Goal: Find specific page/section: Find specific page/section

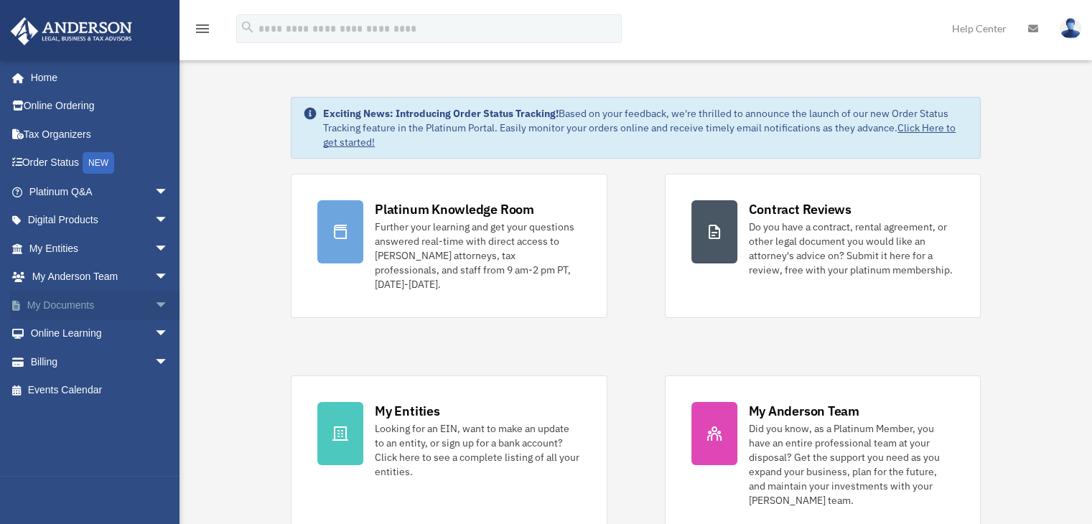
click at [154, 309] on span "arrow_drop_down" at bounding box center [168, 305] width 29 height 29
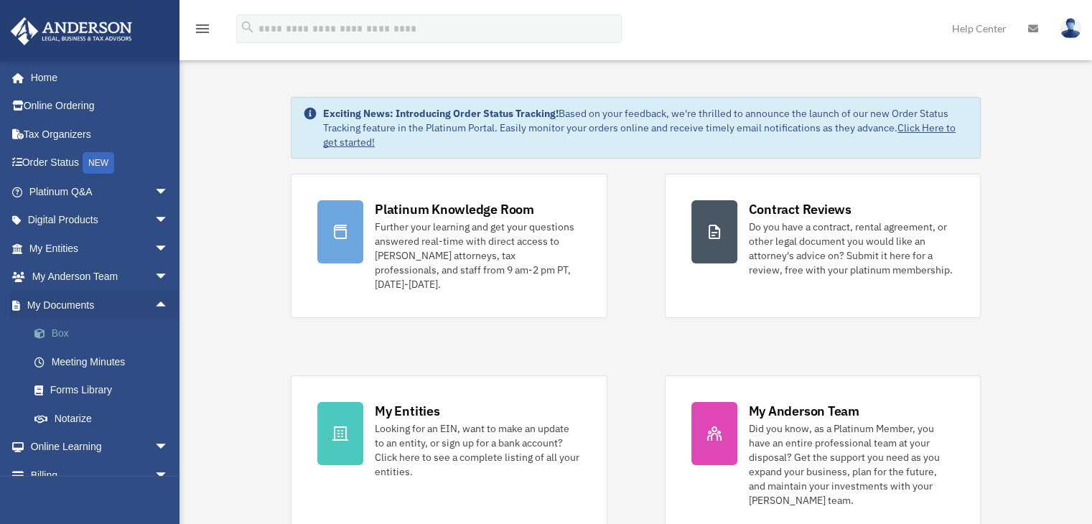
click at [64, 337] on link "Box" at bounding box center [105, 334] width 170 height 29
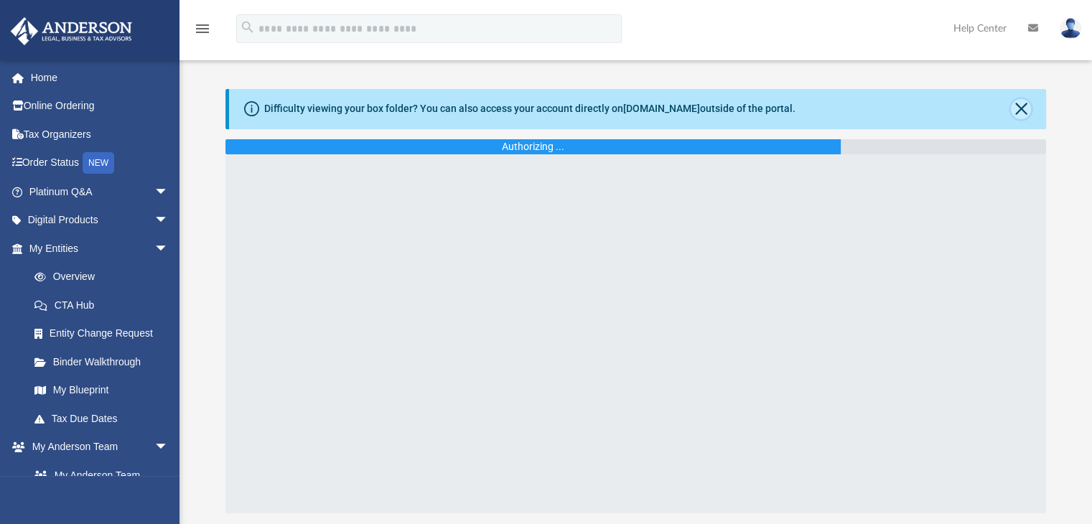
click at [1021, 111] on button "Close" at bounding box center [1021, 109] width 20 height 20
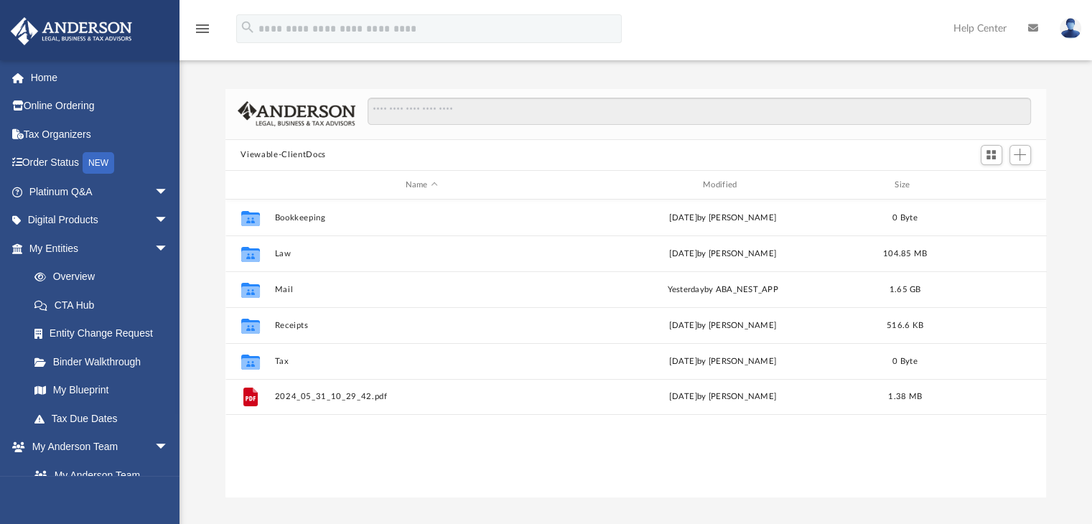
scroll to position [315, 810]
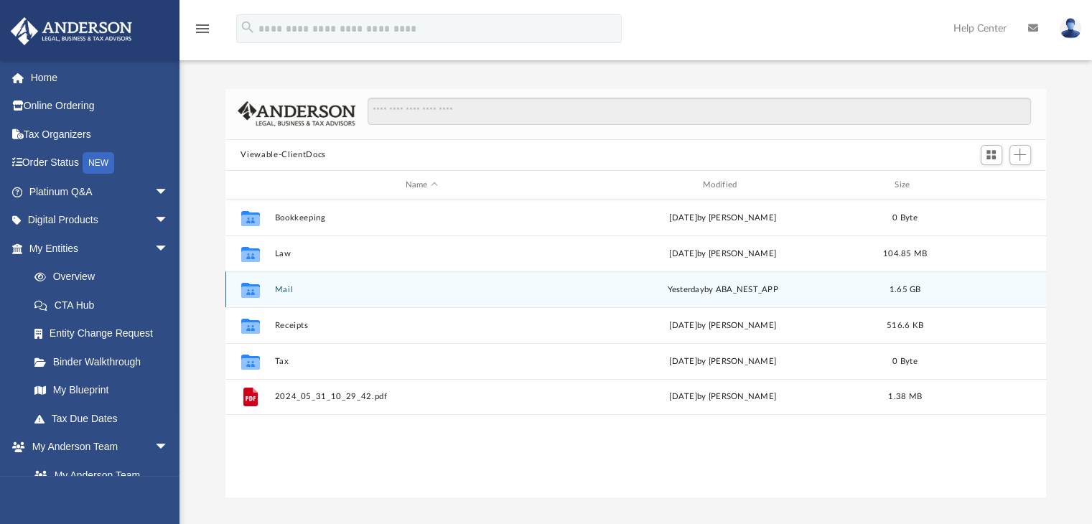
click at [288, 288] on button "Mail" at bounding box center [421, 289] width 294 height 9
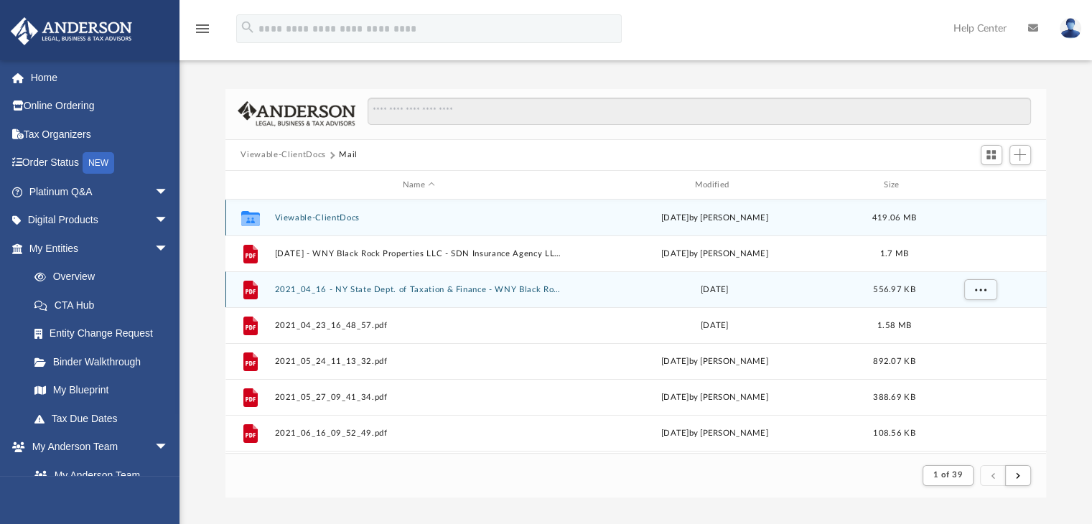
scroll to position [271, 810]
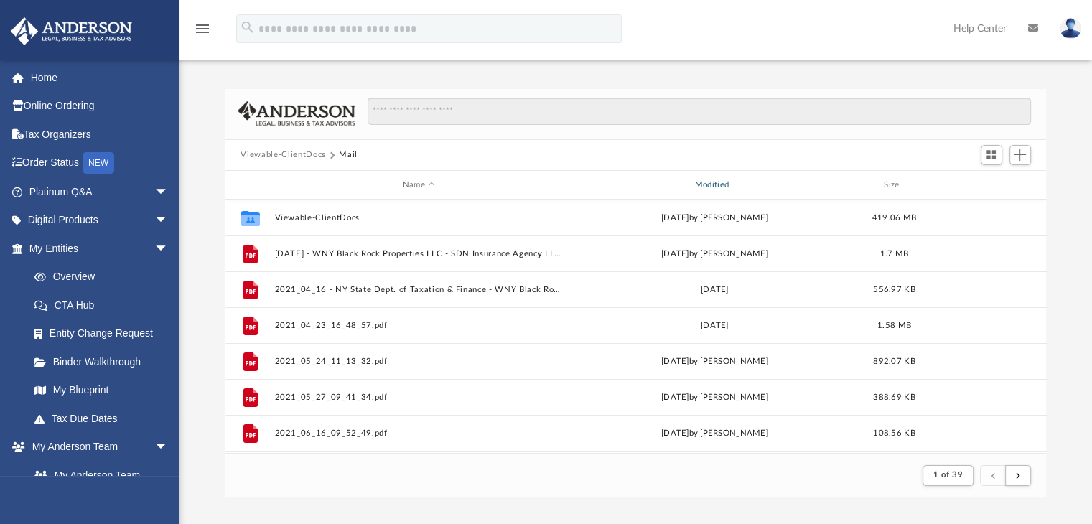
click at [720, 190] on div "Modified" at bounding box center [713, 185] width 289 height 13
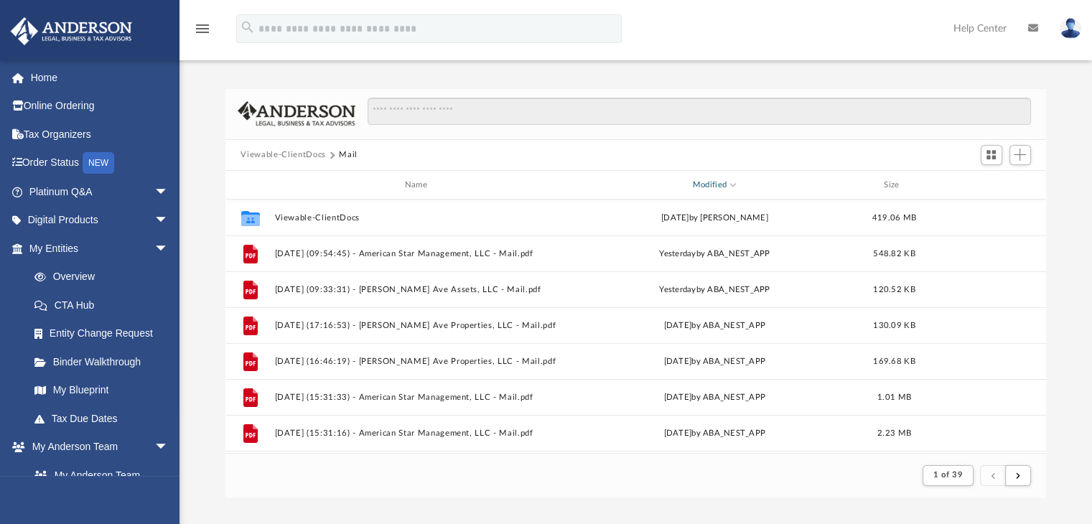
scroll to position [72, 0]
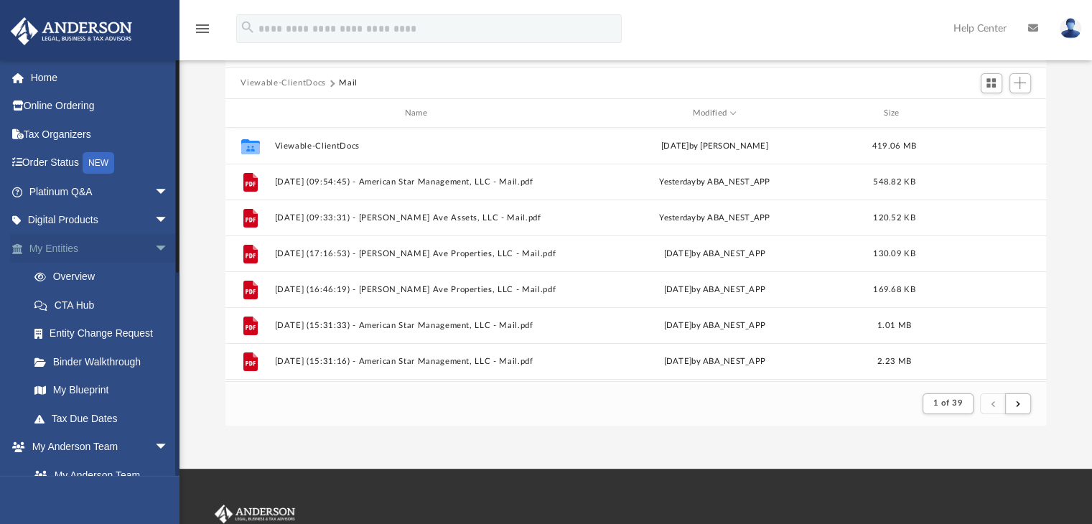
click at [154, 248] on span "arrow_drop_down" at bounding box center [168, 248] width 29 height 29
